Goal: Task Accomplishment & Management: Use online tool/utility

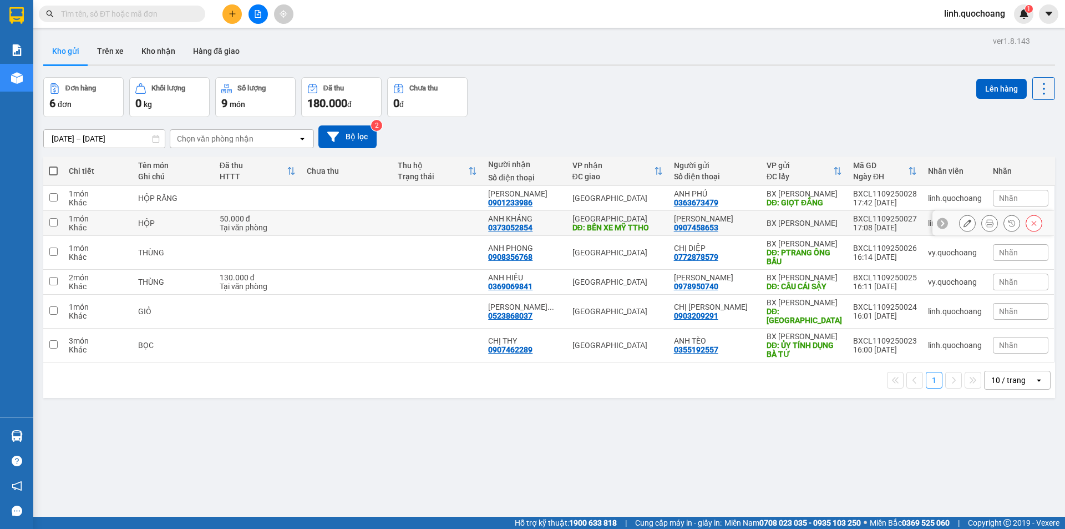
click at [437, 229] on td at bounding box center [437, 223] width 90 height 25
checkbox input "true"
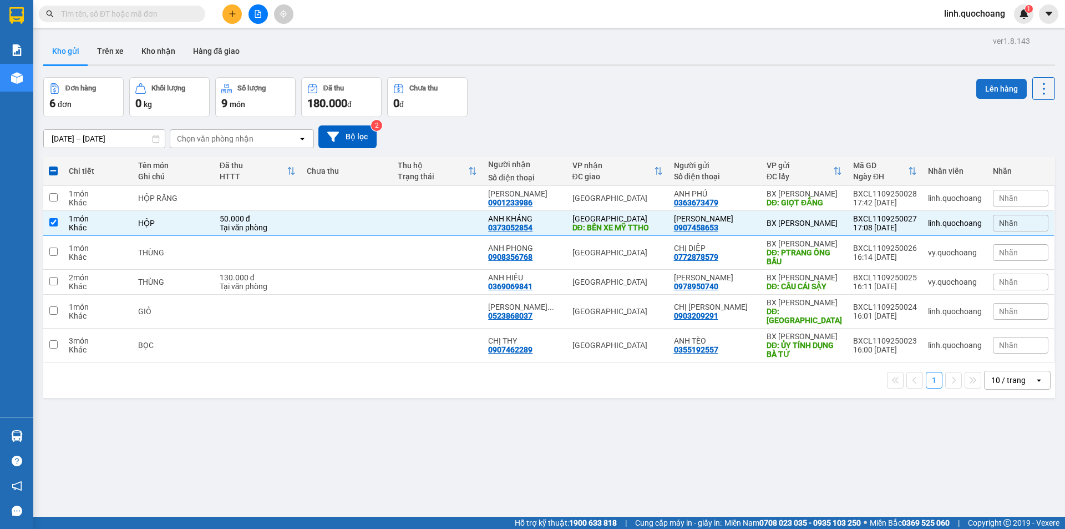
click at [982, 87] on button "Lên hàng" at bounding box center [1001, 89] width 50 height 20
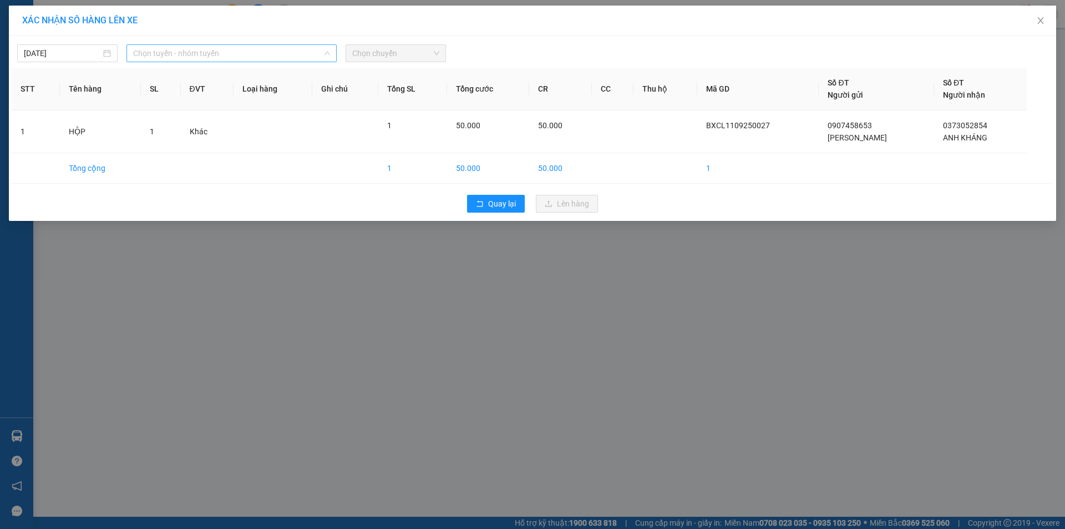
click at [276, 54] on span "Chọn tuyến - nhóm tuyến" at bounding box center [231, 53] width 197 height 17
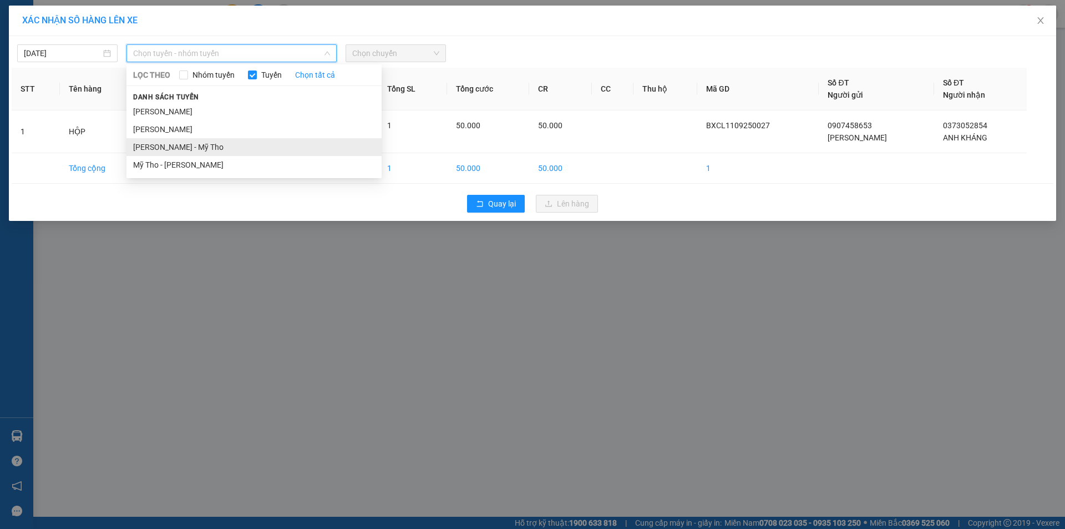
click at [209, 147] on li "[PERSON_NAME] - Mỹ Tho" at bounding box center [253, 147] width 255 height 18
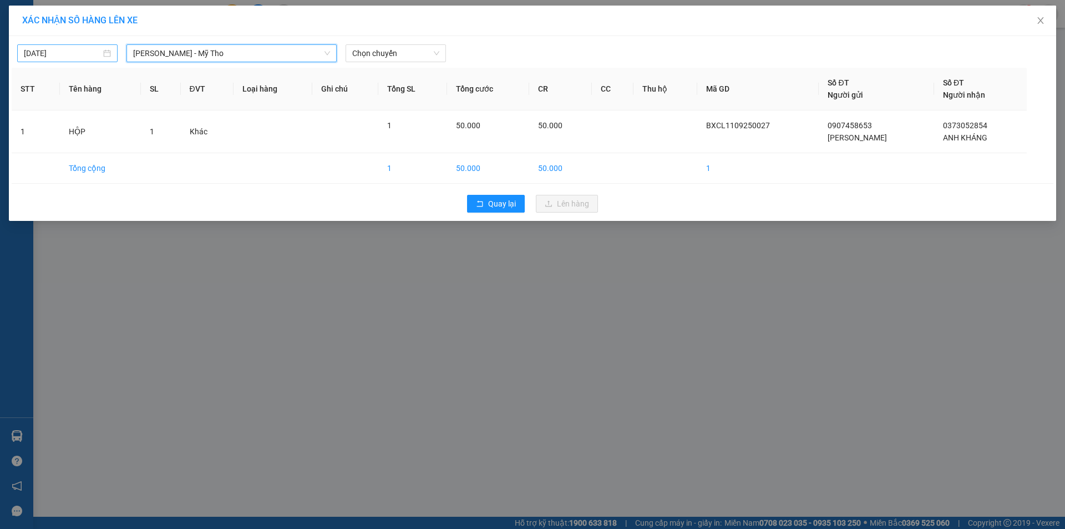
click at [88, 55] on input "[DATE]" at bounding box center [62, 53] width 77 height 12
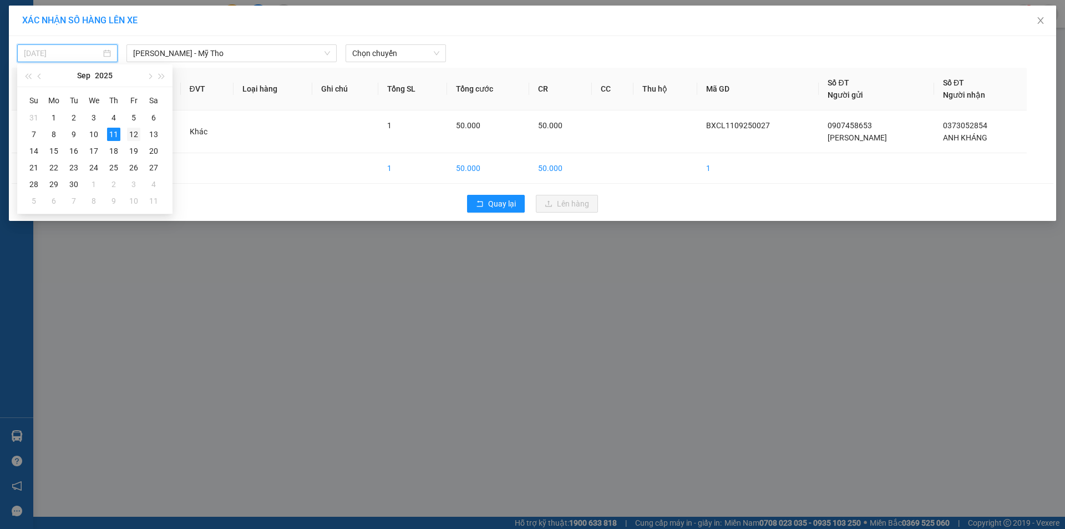
click at [126, 131] on td "12" at bounding box center [134, 134] width 20 height 17
type input "[DATE]"
click at [376, 63] on div "[DATE] [PERSON_NAME] - [GEOGRAPHIC_DATA] Tho LỌC THEO Nhóm tuyến Tuyến Chọn tất…" at bounding box center [532, 128] width 1047 height 185
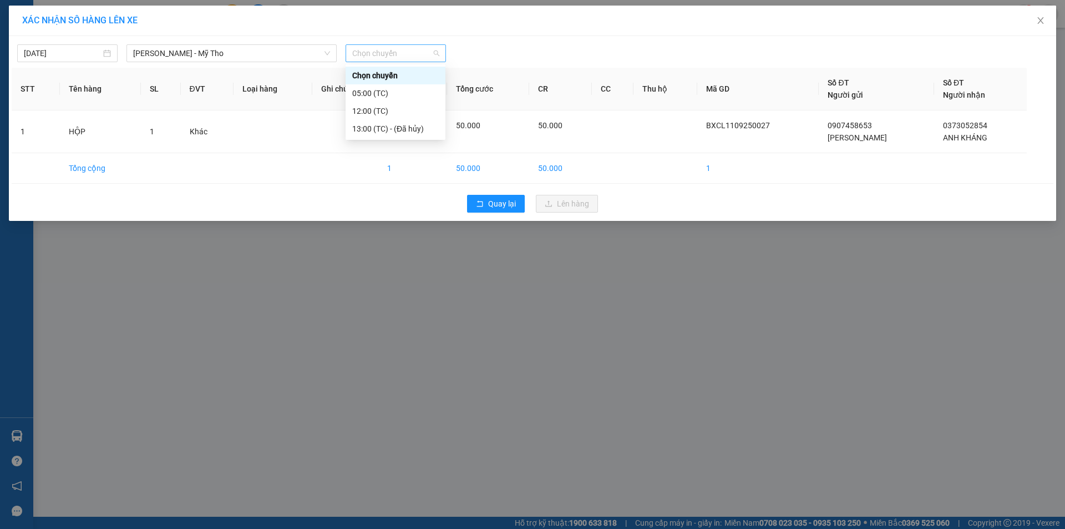
click at [379, 59] on span "Chọn chuyến" at bounding box center [395, 53] width 87 height 17
click at [383, 96] on div "05:00 (TC)" at bounding box center [395, 93] width 87 height 12
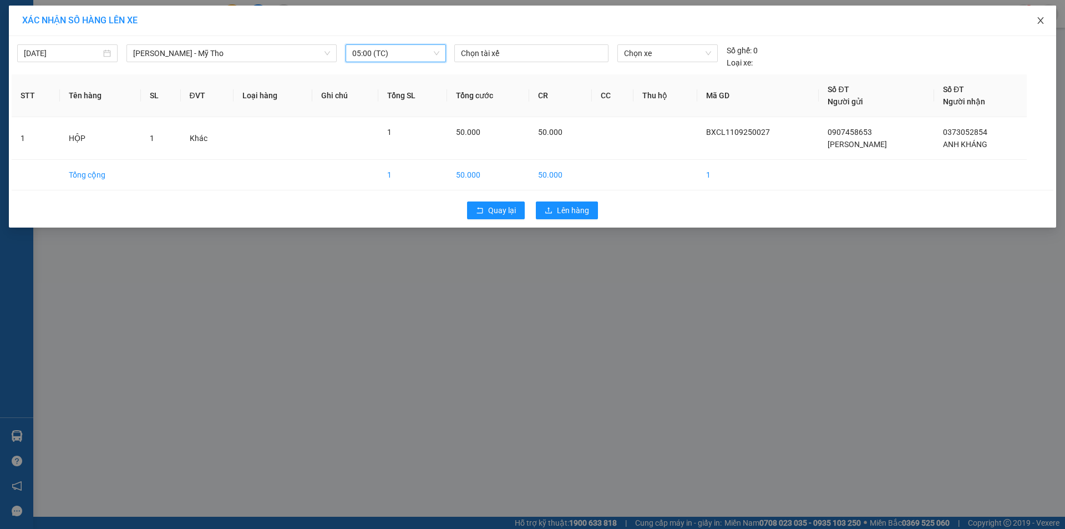
click at [1046, 17] on span "Close" at bounding box center [1040, 21] width 31 height 31
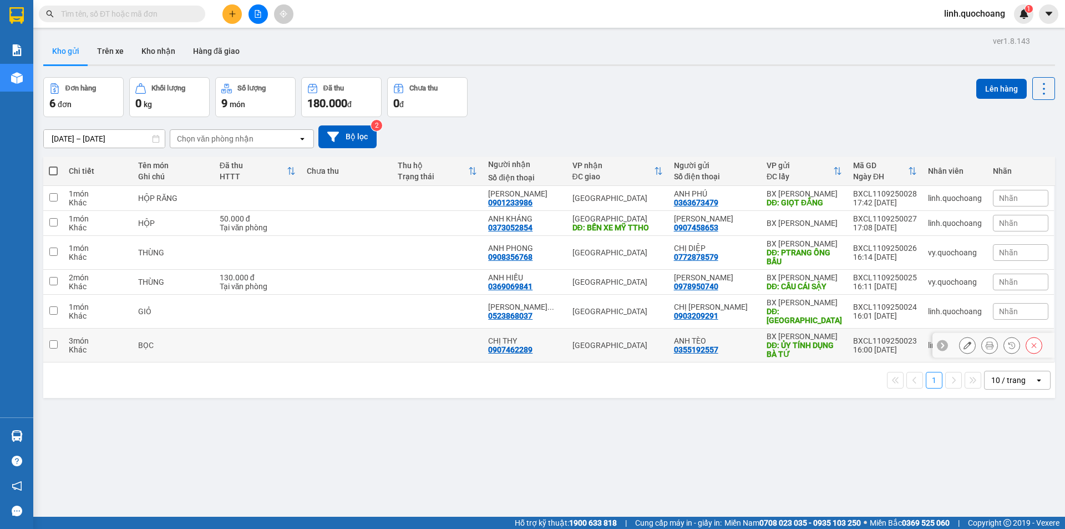
click at [422, 352] on td at bounding box center [437, 345] width 90 height 34
checkbox input "true"
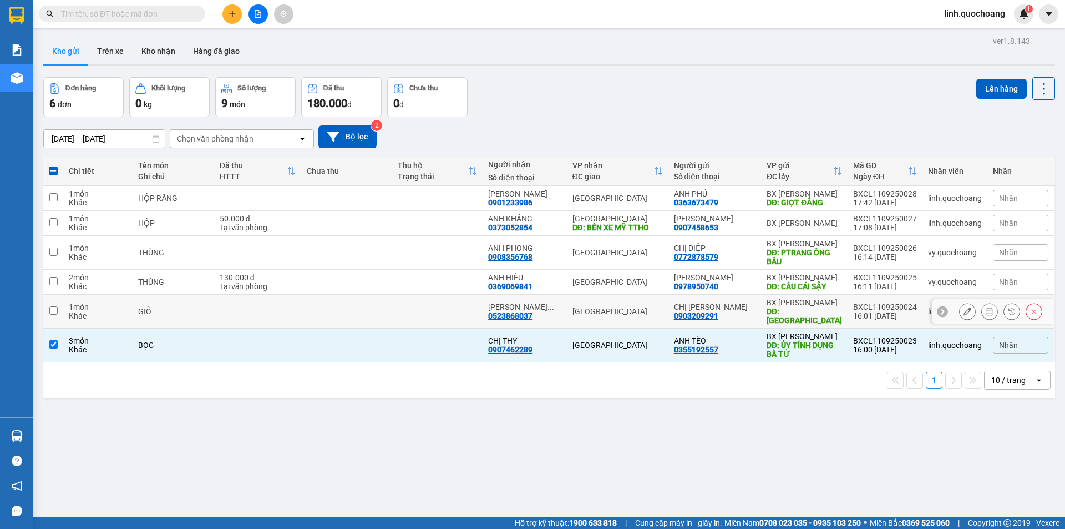
click at [427, 315] on td at bounding box center [437, 312] width 90 height 34
checkbox input "true"
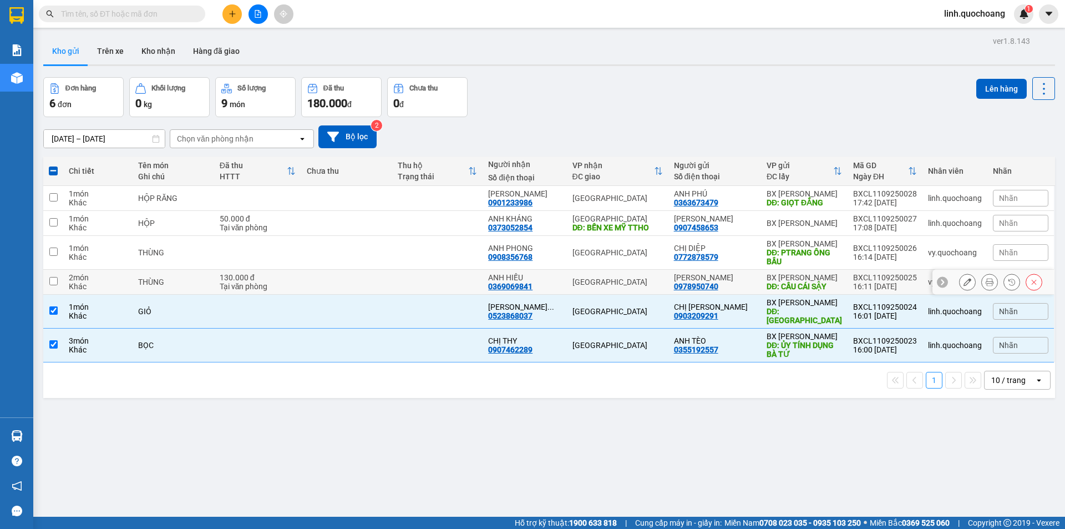
click at [404, 277] on td at bounding box center [437, 282] width 90 height 25
checkbox input "true"
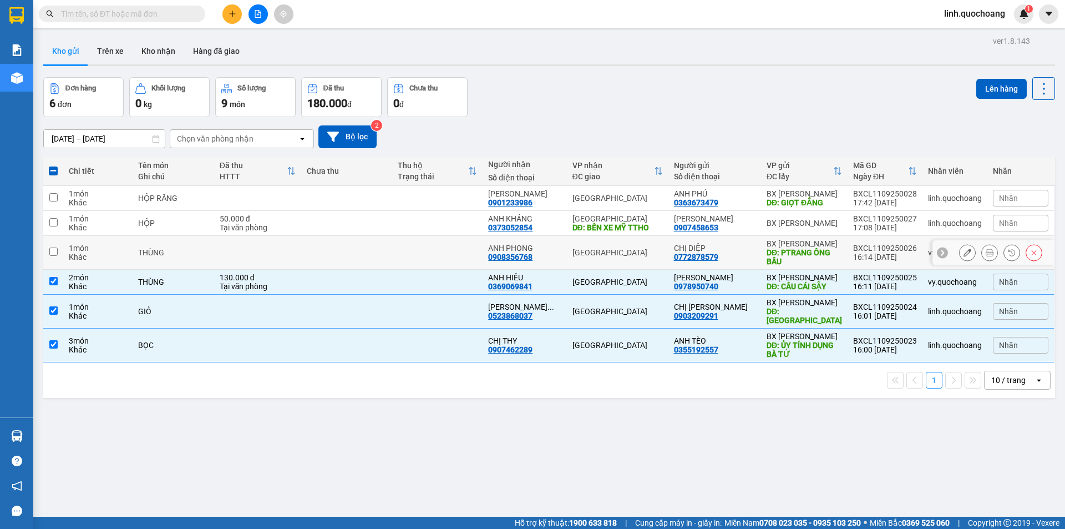
click at [402, 255] on td at bounding box center [437, 253] width 90 height 34
checkbox input "true"
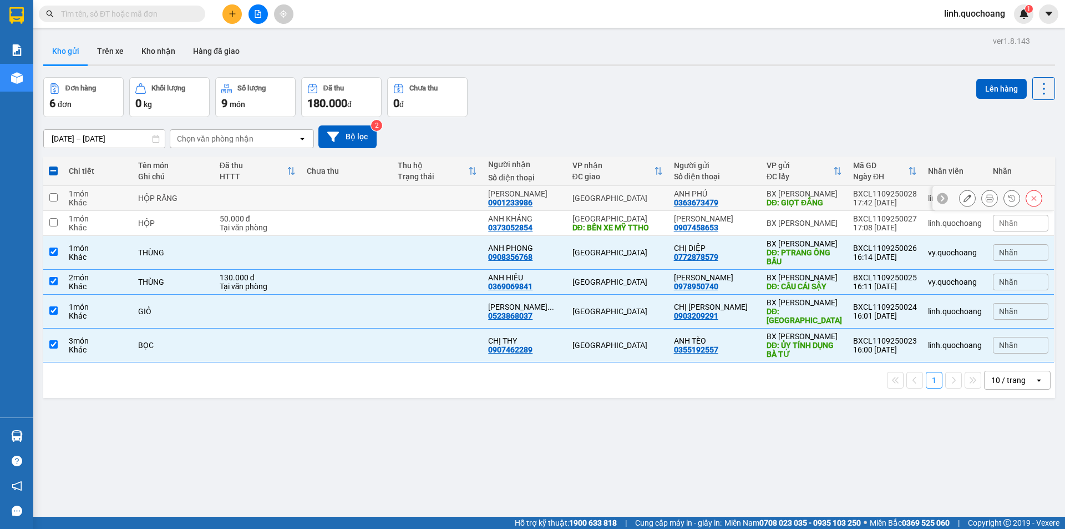
click at [434, 200] on td at bounding box center [437, 198] width 90 height 25
checkbox input "true"
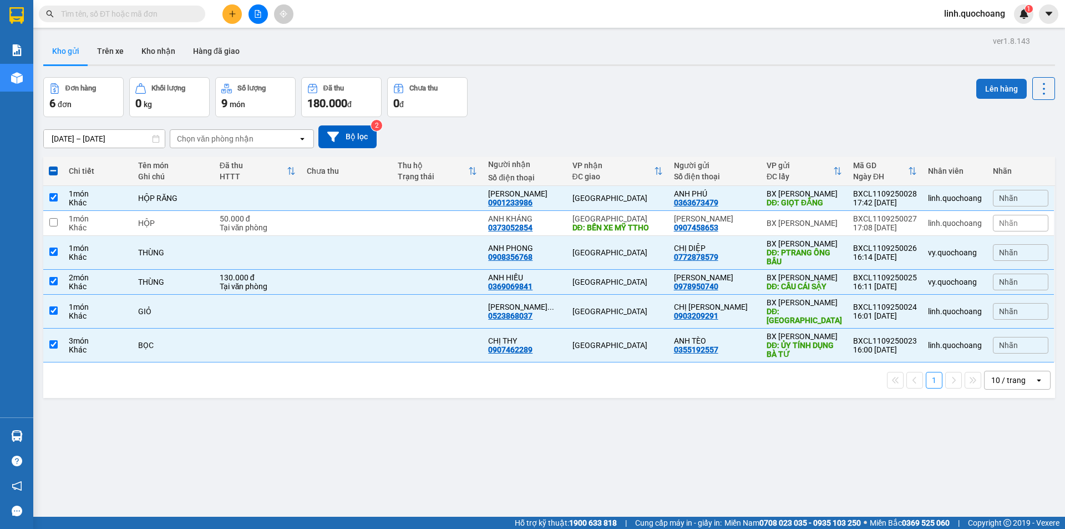
click at [995, 80] on button "Lên hàng" at bounding box center [1001, 89] width 50 height 20
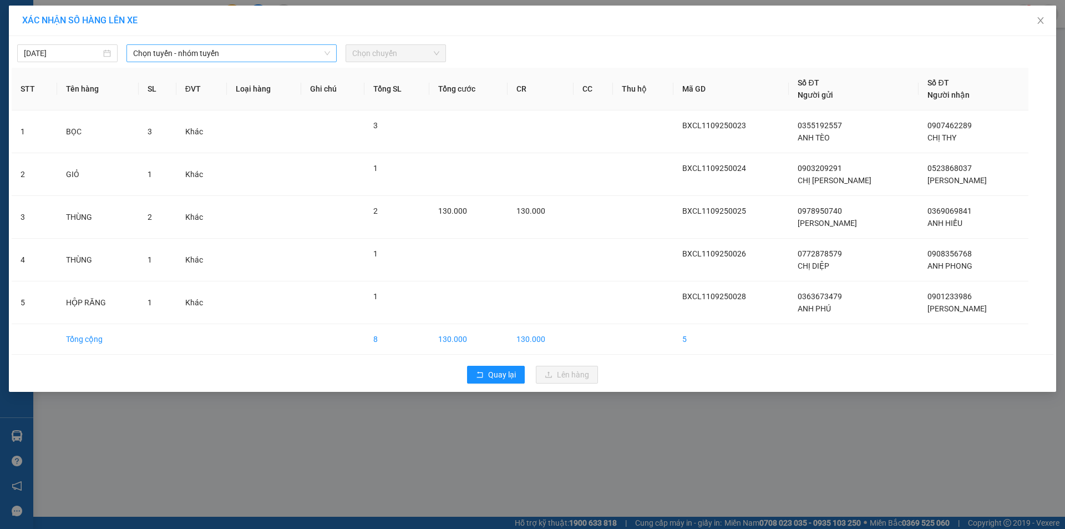
click at [244, 57] on span "Chọn tuyến - nhóm tuyến" at bounding box center [231, 53] width 197 height 17
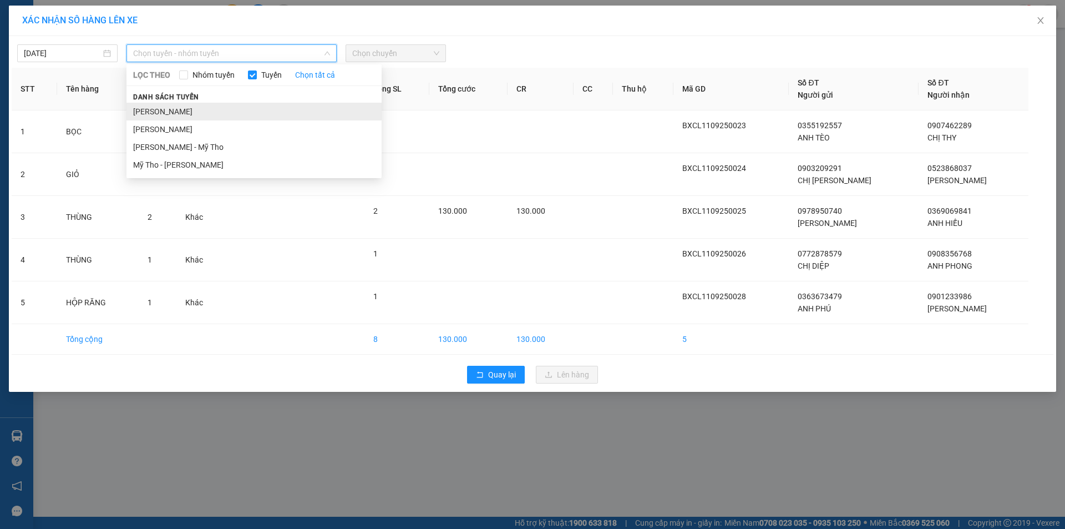
click at [249, 107] on li "[PERSON_NAME]" at bounding box center [253, 112] width 255 height 18
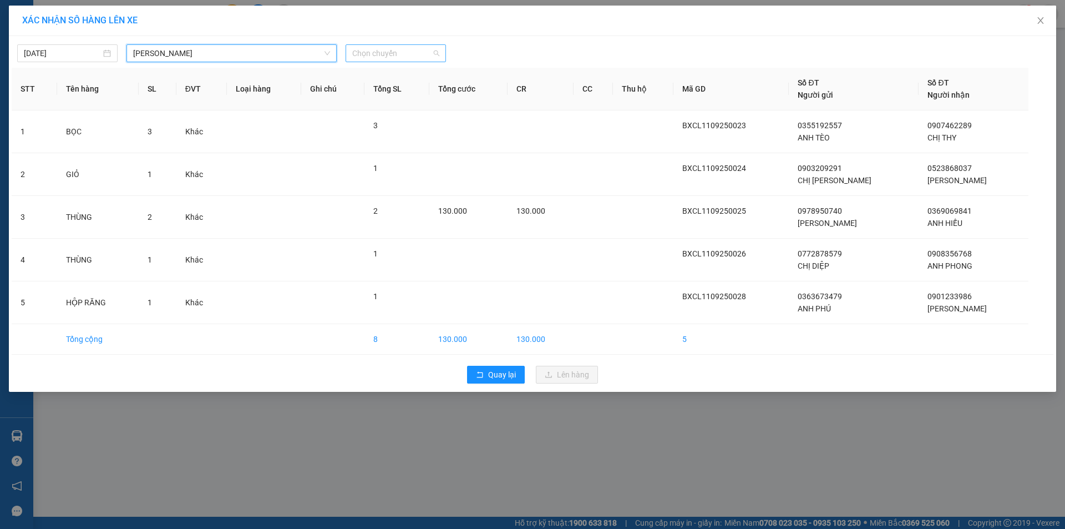
click at [396, 54] on span "Chọn chuyến" at bounding box center [395, 53] width 87 height 17
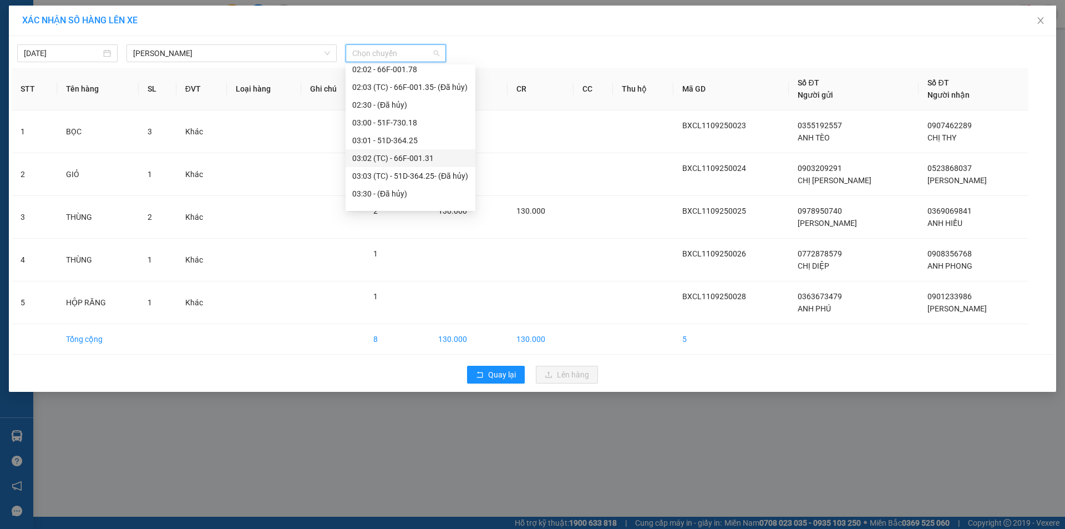
scroll to position [479, 0]
click at [383, 184] on div "18:00 - 66F-001.31" at bounding box center [410, 182] width 116 height 12
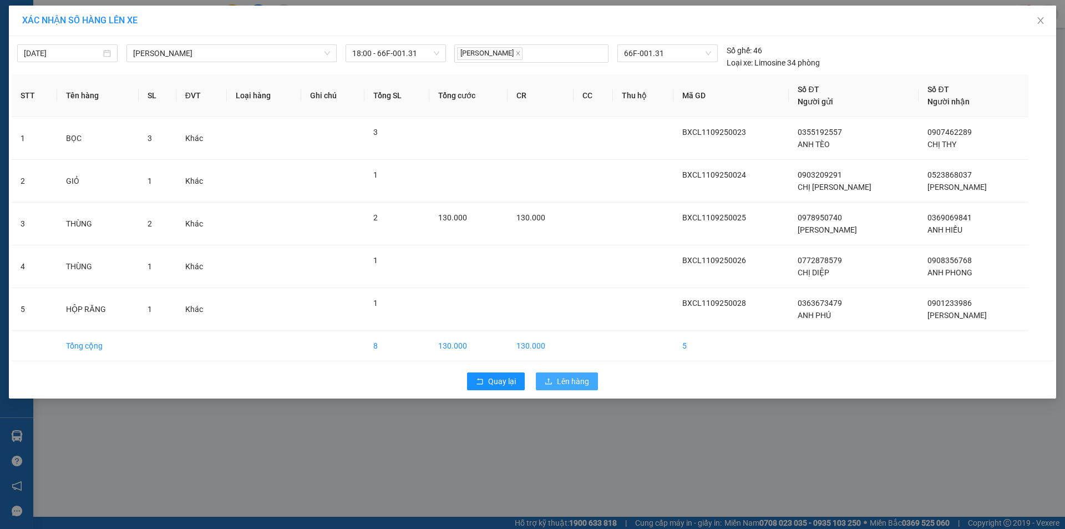
click at [566, 381] on span "Lên hàng" at bounding box center [573, 381] width 32 height 12
